Goal: Check status: Check status

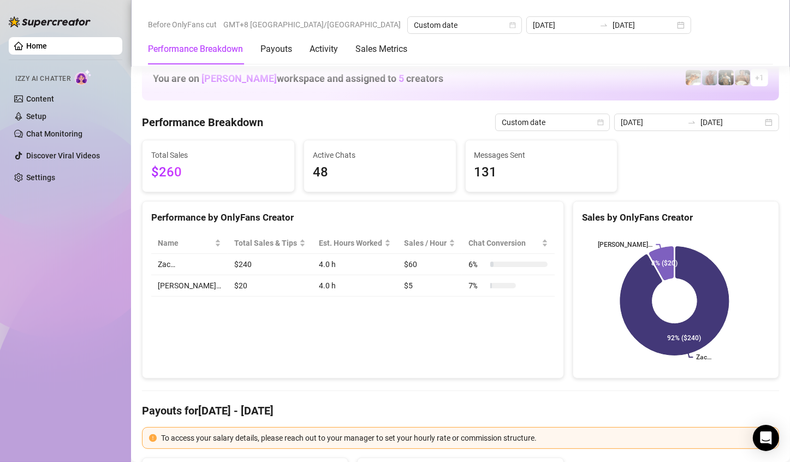
scroll to position [1364, 0]
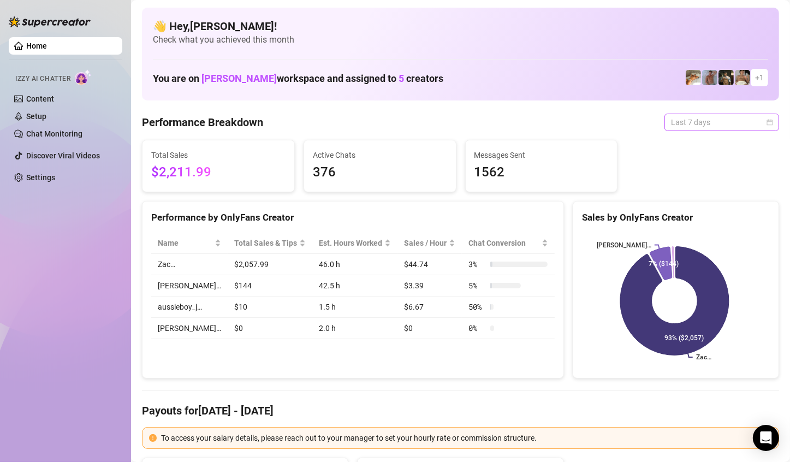
click at [719, 120] on span "Last 7 days" at bounding box center [722, 122] width 102 height 16
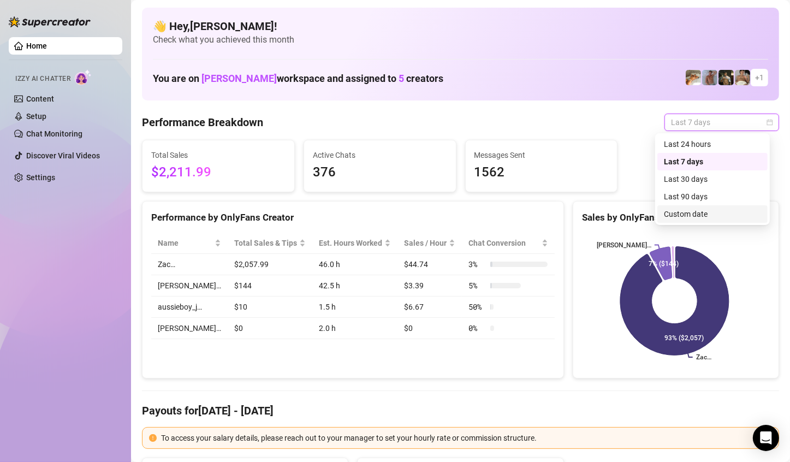
click at [706, 210] on div "Custom date" at bounding box center [712, 214] width 97 height 12
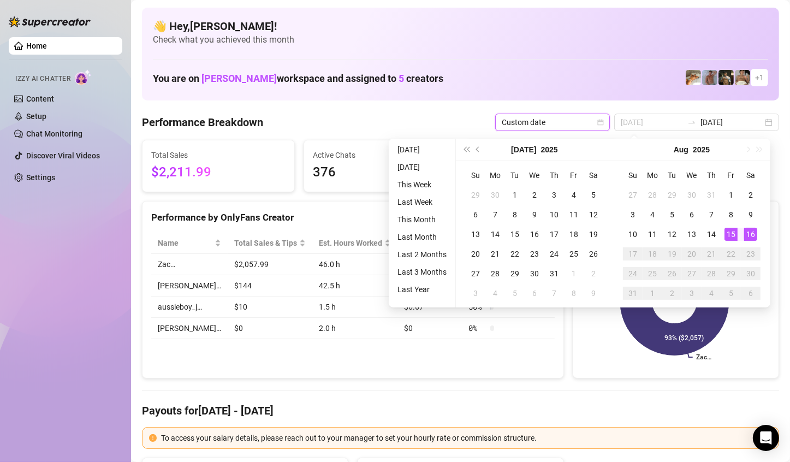
type input "[DATE]"
click at [750, 234] on div "16" at bounding box center [750, 234] width 13 height 13
click at [750, 234] on rect at bounding box center [674, 300] width 185 height 136
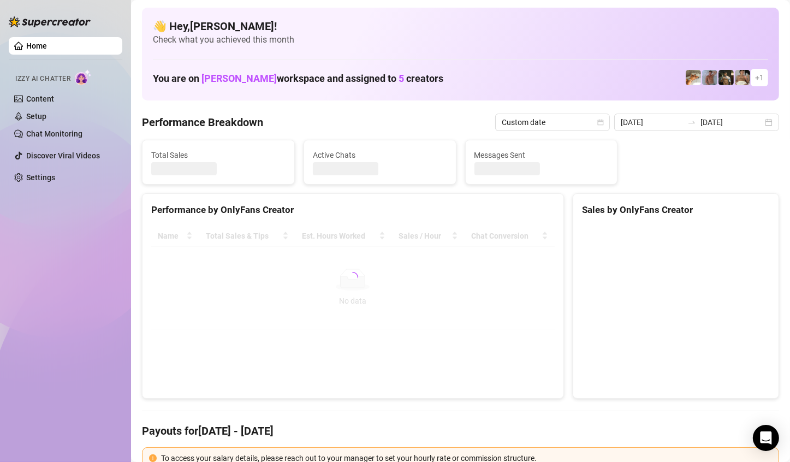
type input "[DATE]"
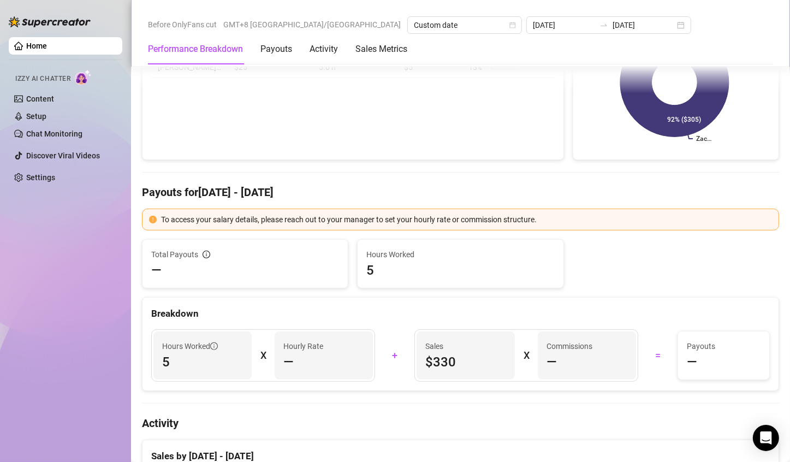
scroll to position [109, 0]
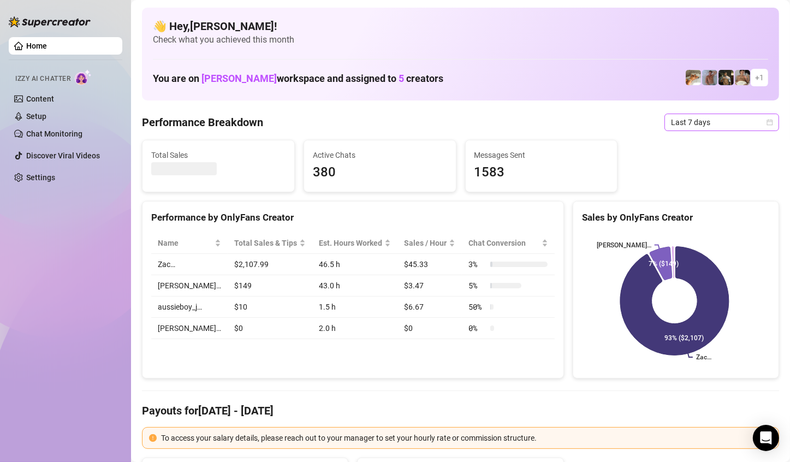
click at [750, 124] on span "Last 7 days" at bounding box center [722, 122] width 102 height 16
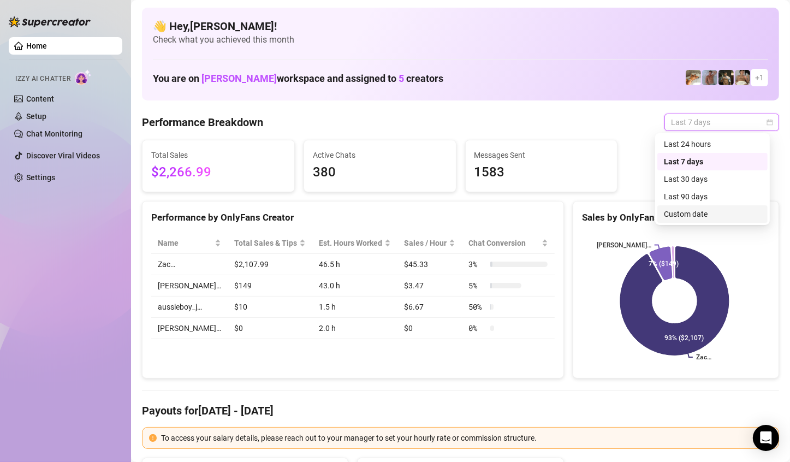
click at [696, 218] on div "Custom date" at bounding box center [712, 214] width 97 height 12
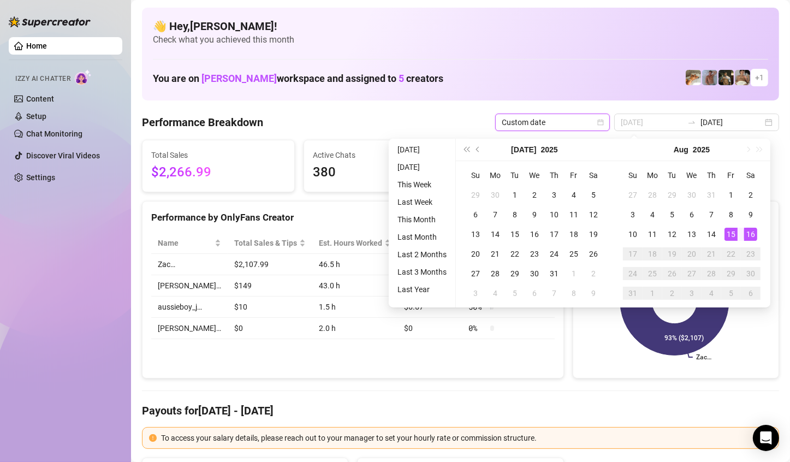
type input "[DATE]"
click at [744, 231] on div "16" at bounding box center [750, 234] width 13 height 13
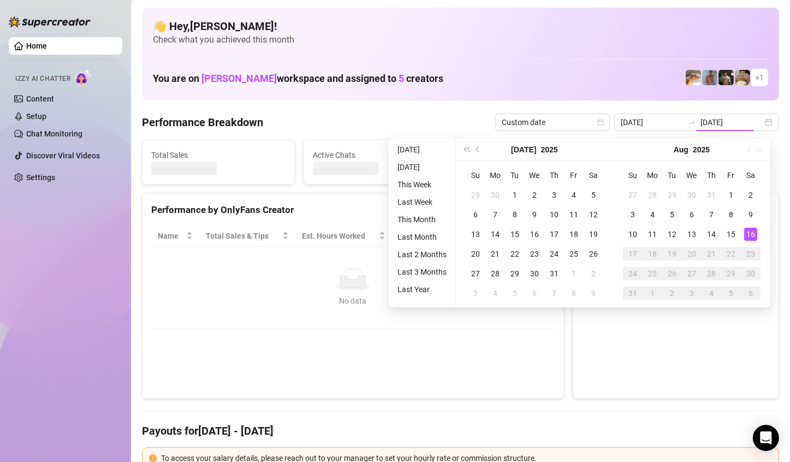
type input "[DATE]"
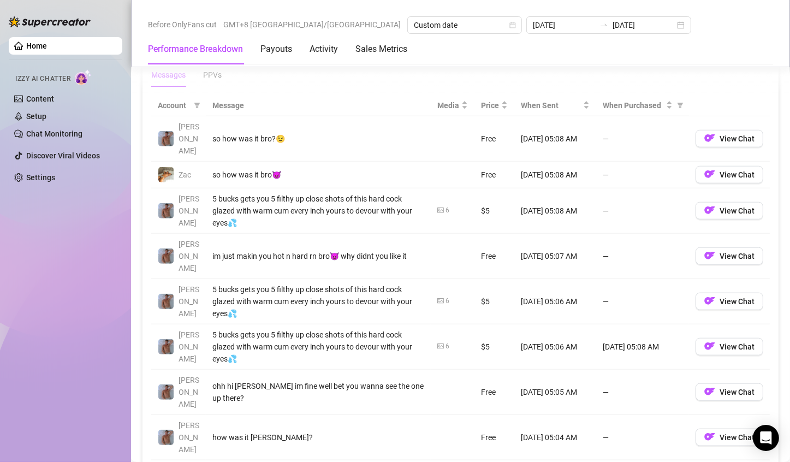
scroll to position [1255, 0]
